Goal: Navigation & Orientation: Understand site structure

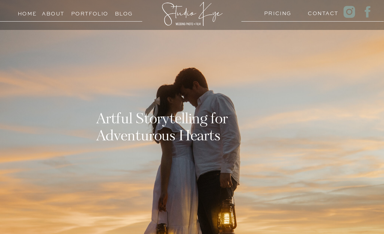
click at [284, 15] on h3 "PRICING" at bounding box center [276, 12] width 25 height 6
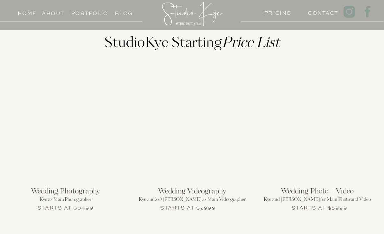
scroll to position [664, 0]
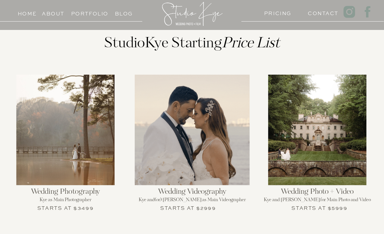
click at [314, 11] on h3 "Contact" at bounding box center [320, 12] width 25 height 6
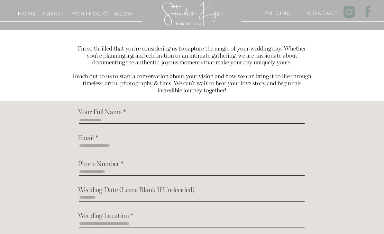
click at [125, 12] on h3 "Blog" at bounding box center [123, 12] width 29 height 6
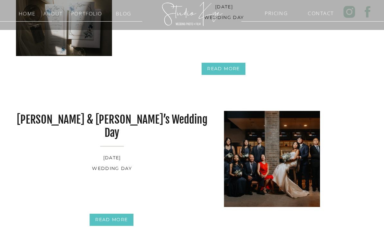
scroll to position [53, 0]
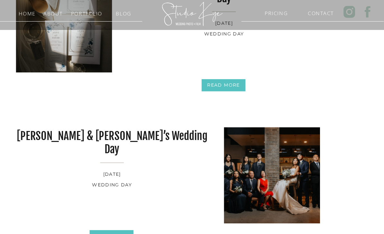
click at [226, 82] on nav "REad More" at bounding box center [223, 85] width 42 height 9
click at [80, 15] on h3 "Portfolio" at bounding box center [85, 12] width 29 height 6
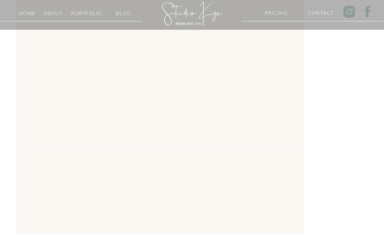
scroll to position [1426, 0]
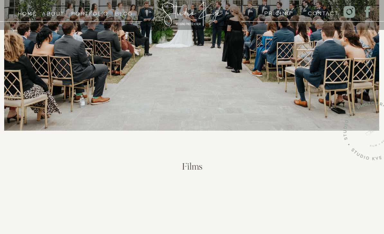
scroll to position [377, 0]
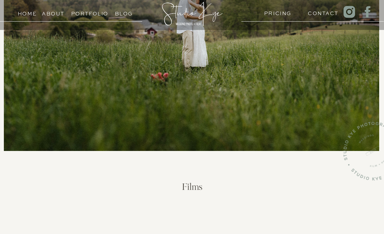
click at [51, 15] on h3 "About" at bounding box center [53, 12] width 23 height 6
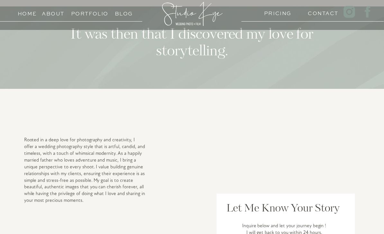
scroll to position [283, 0]
